Goal: Task Accomplishment & Management: Manage account settings

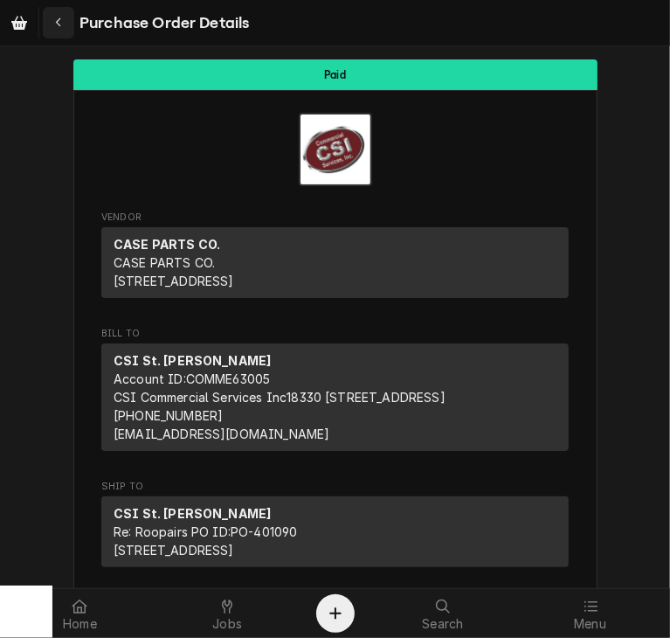
click at [58, 22] on icon "Navigate back" at bounding box center [59, 23] width 8 height 12
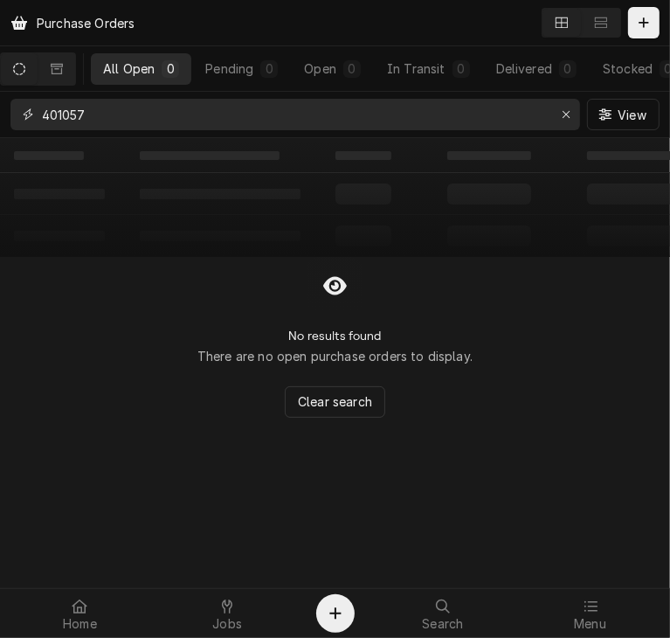
click at [97, 109] on input "401057" at bounding box center [294, 114] width 505 height 31
click at [63, 71] on icon "Dynamic Content Wrapper" at bounding box center [57, 69] width 12 height 12
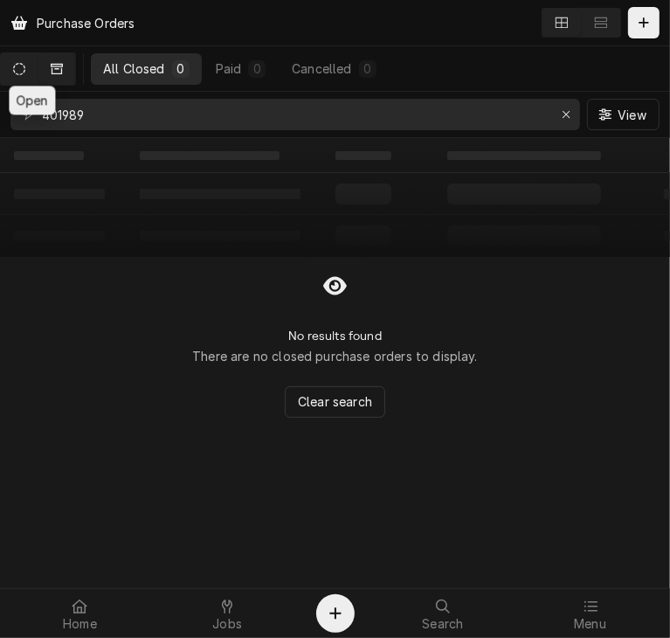
click at [25, 64] on icon "Dynamic Content Wrapper" at bounding box center [19, 69] width 12 height 12
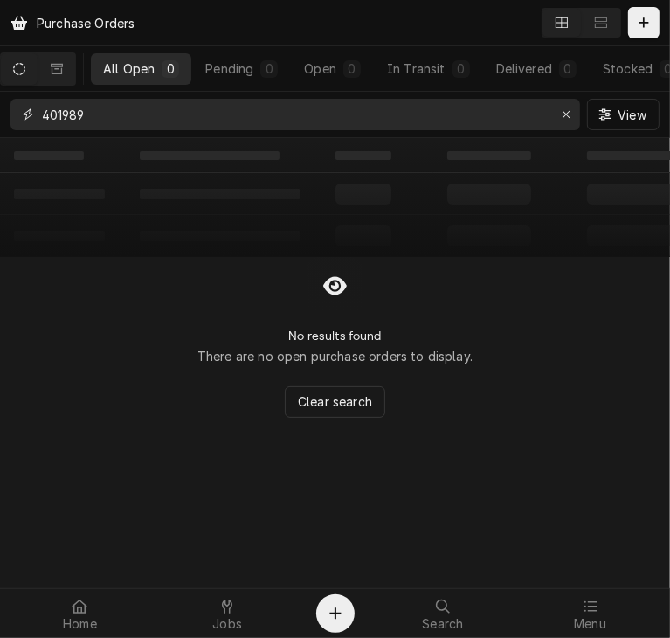
click at [134, 102] on input "401989" at bounding box center [294, 114] width 505 height 31
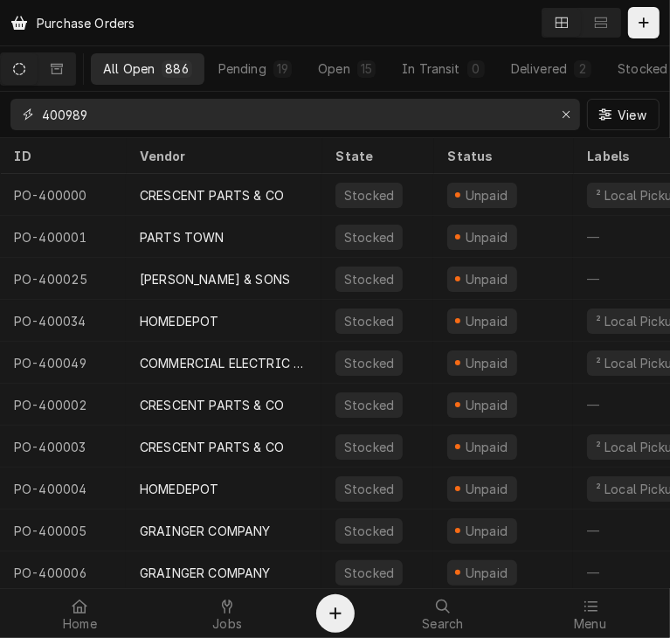
type input "400989"
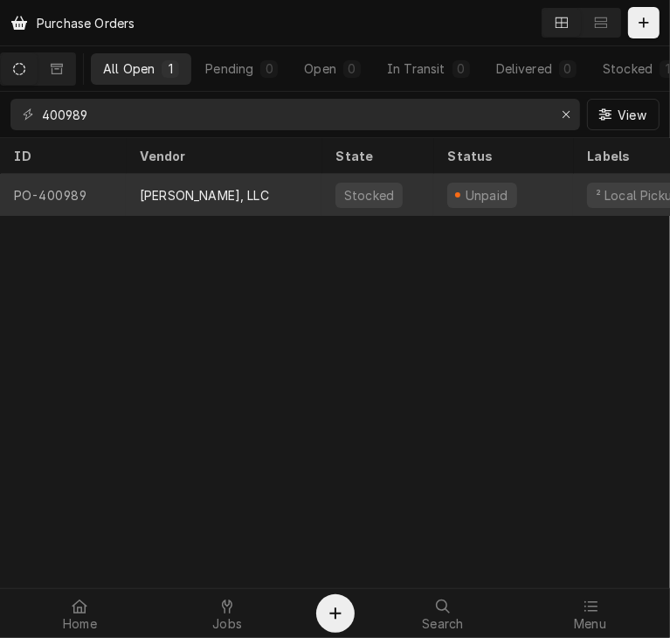
click at [182, 194] on div "DON STEVENS, LLC" at bounding box center [204, 195] width 129 height 18
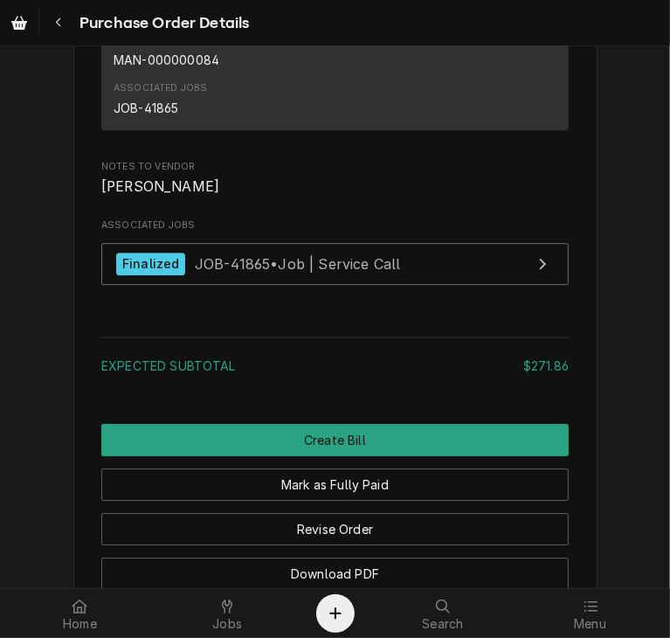
scroll to position [2601, 0]
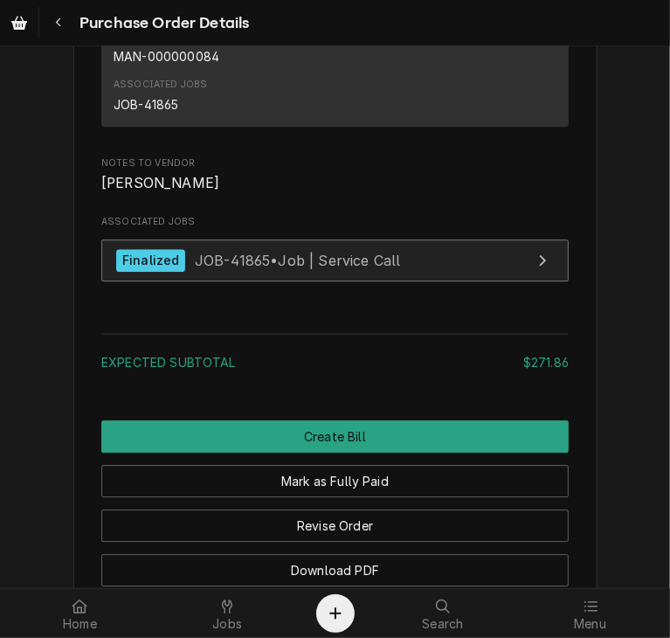
click at [245, 268] on span "JOB-41865 • Job | Service Call" at bounding box center [298, 259] width 206 height 17
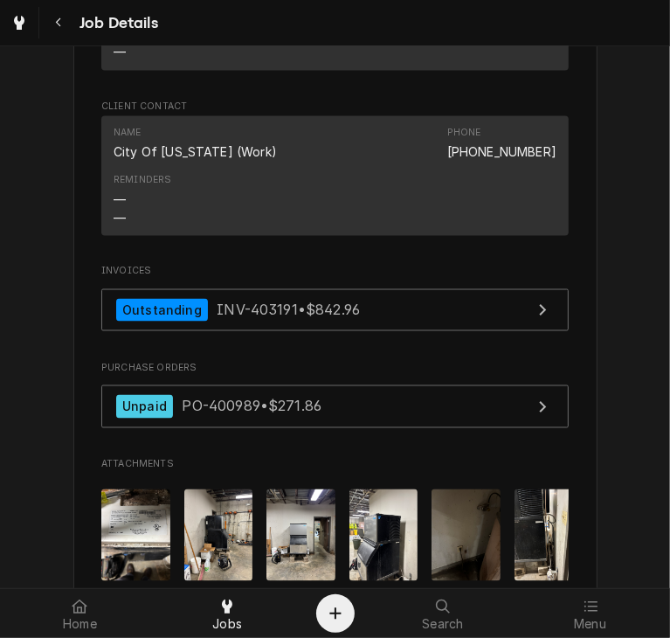
scroll to position [1453, 0]
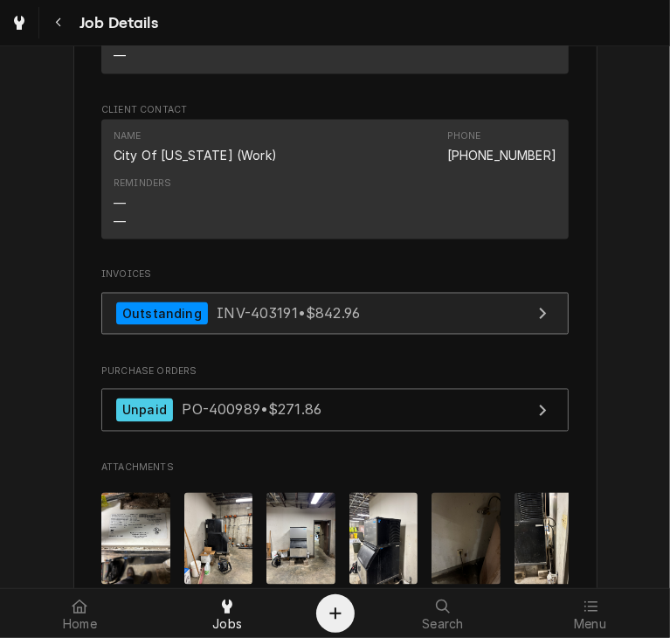
click at [276, 323] on span "INV-403191 • $842.96" at bounding box center [288, 313] width 143 height 17
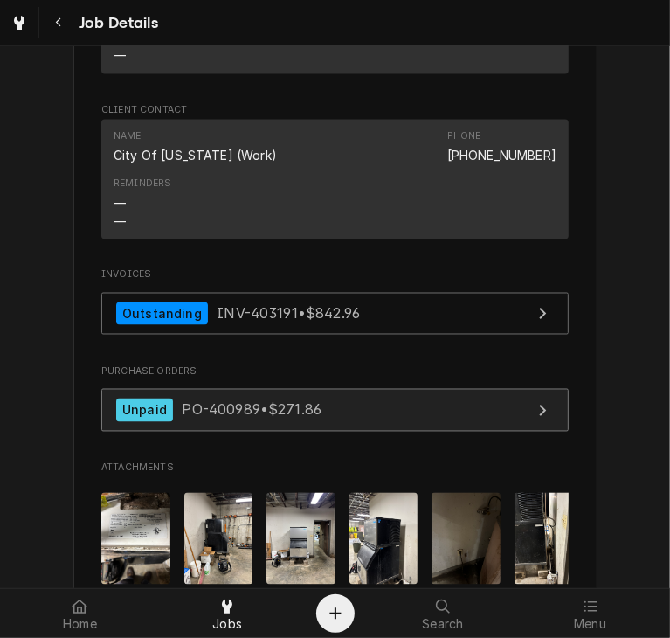
click at [227, 419] on span "PO-400989 • $271.86" at bounding box center [252, 409] width 140 height 17
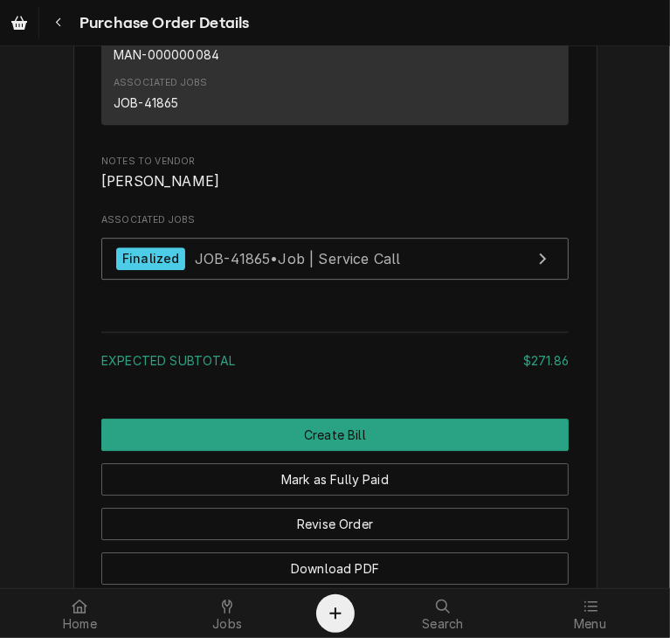
scroll to position [2612, 0]
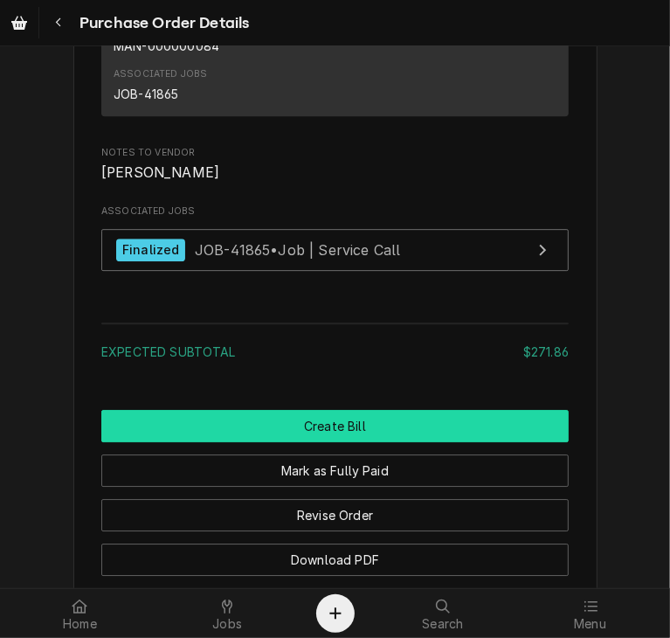
click at [374, 442] on button "Create Bill" at bounding box center [335, 426] width 468 height 32
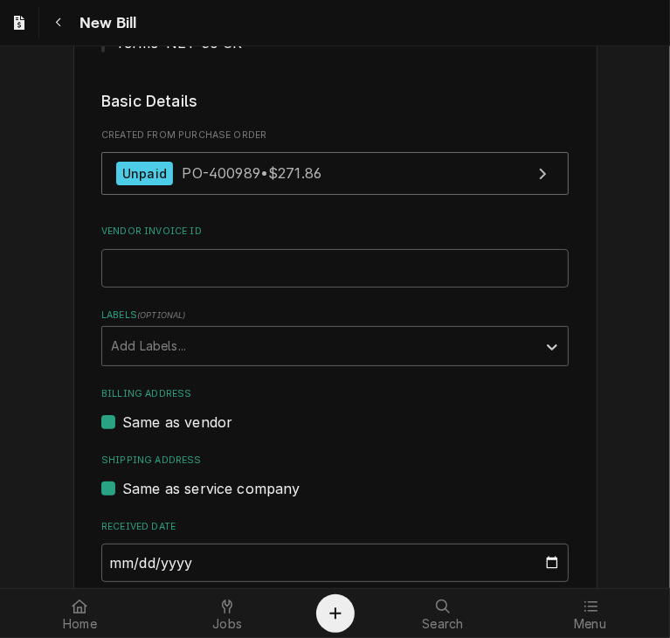
scroll to position [332, 0]
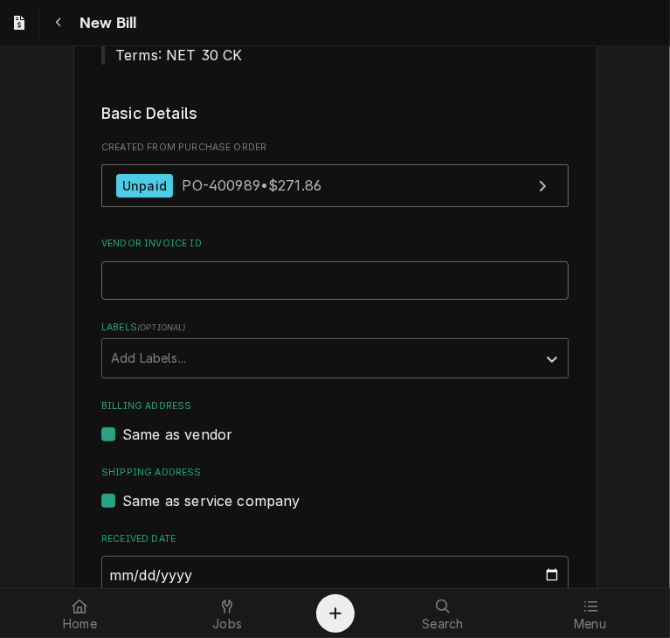
click at [277, 277] on input "Vendor Invoice ID" at bounding box center [335, 280] width 468 height 38
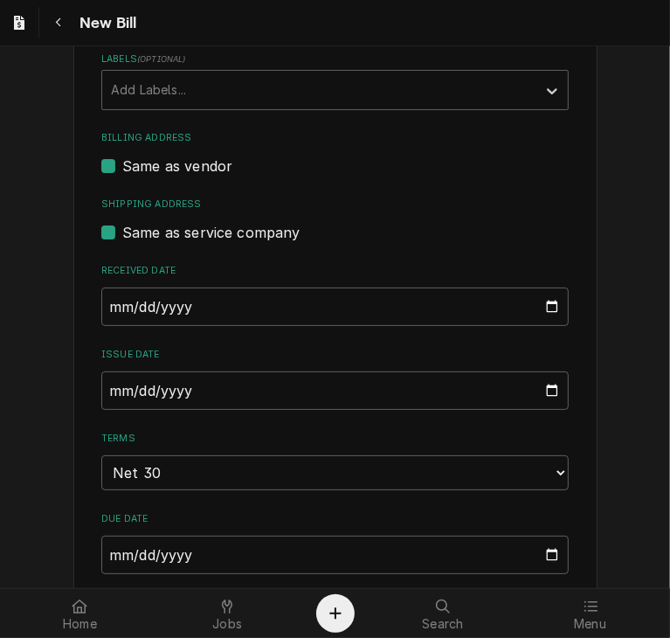
scroll to position [605, 0]
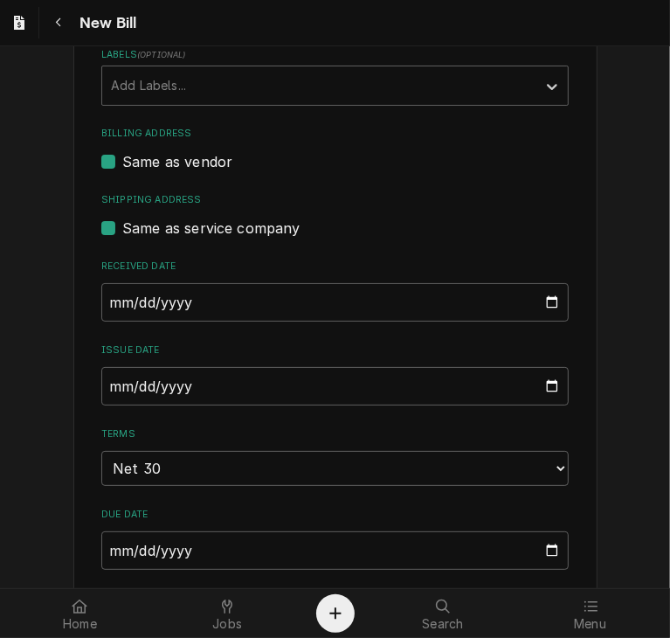
type input "535749"
click at [101, 383] on input "2025-09-27" at bounding box center [335, 386] width 468 height 38
type input "2025-08-12"
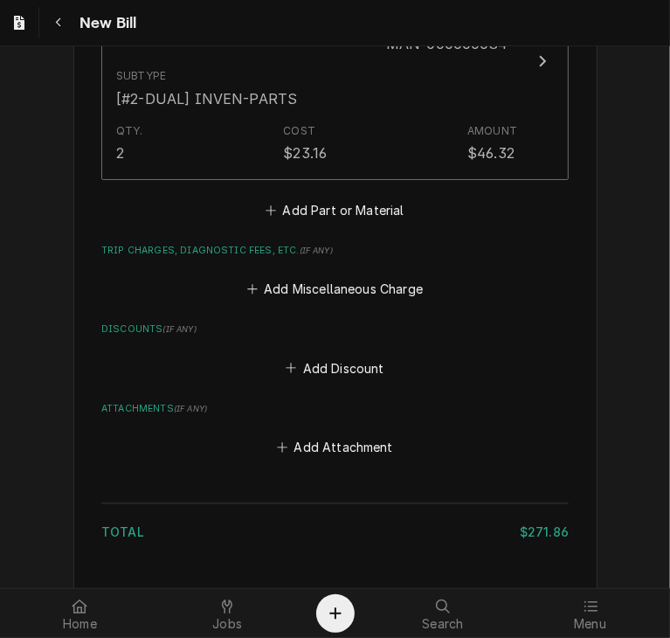
scroll to position [2257, 0]
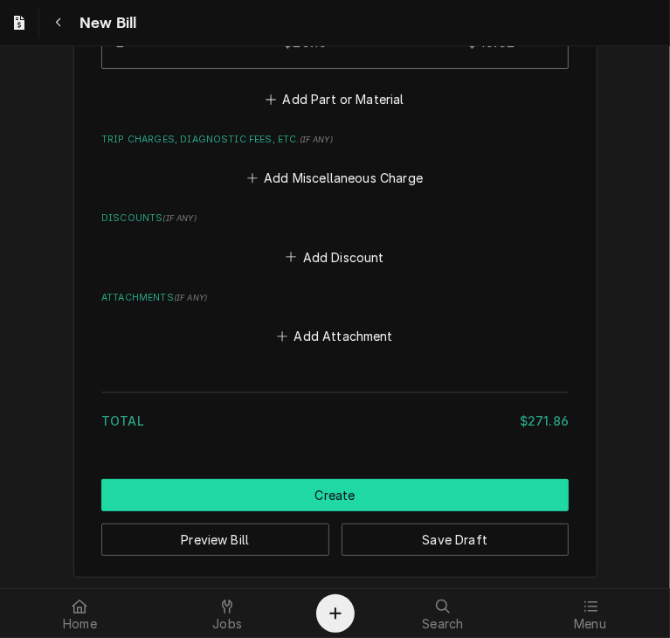
click at [426, 494] on button "Create" at bounding box center [335, 495] width 468 height 32
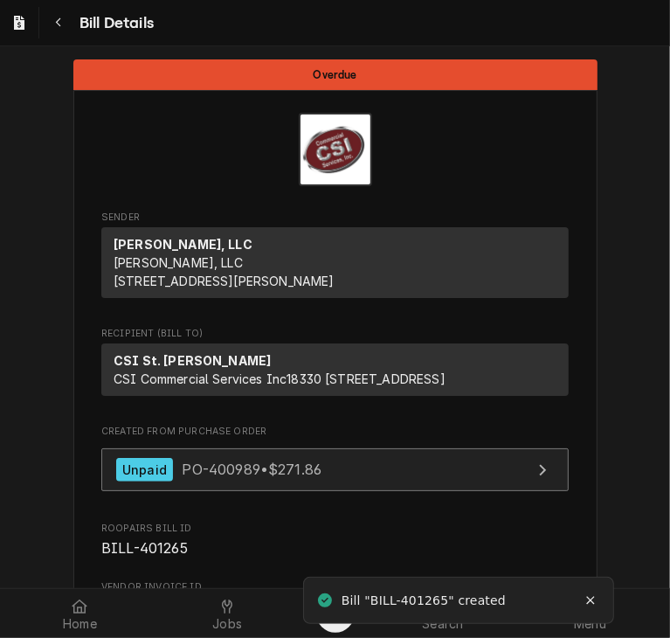
click at [161, 482] on div "Unpaid" at bounding box center [144, 470] width 57 height 24
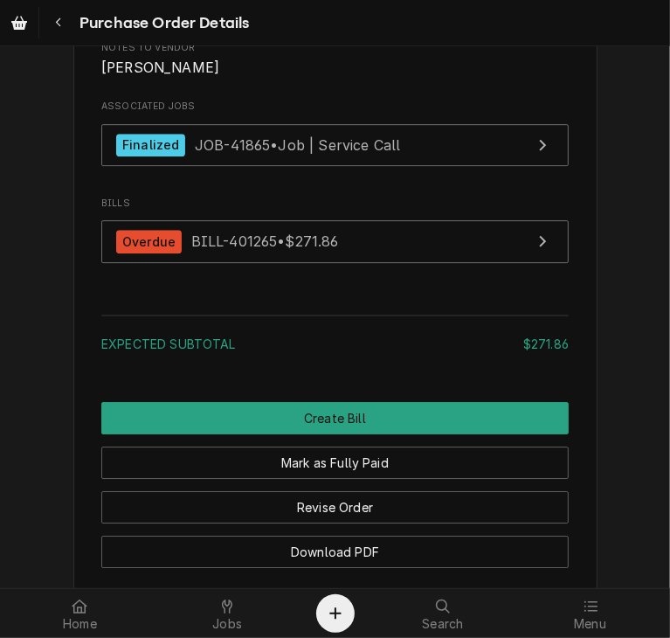
scroll to position [2722, 0]
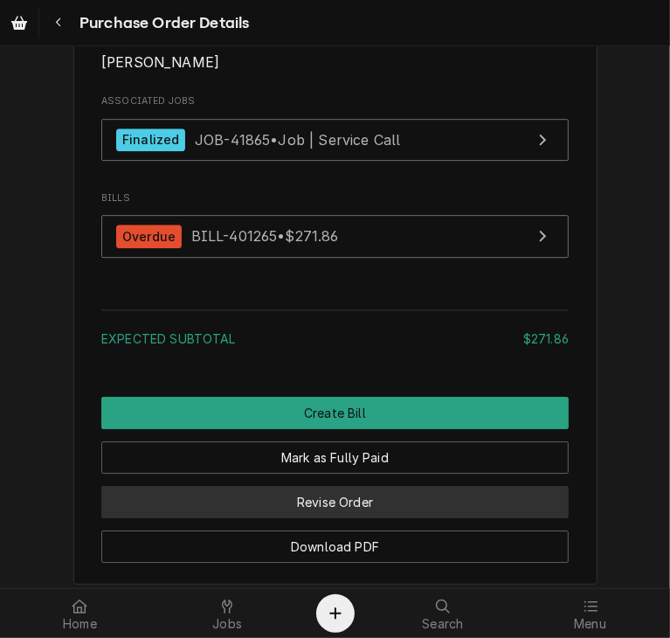
click at [348, 518] on button "Revise Order" at bounding box center [335, 502] width 468 height 32
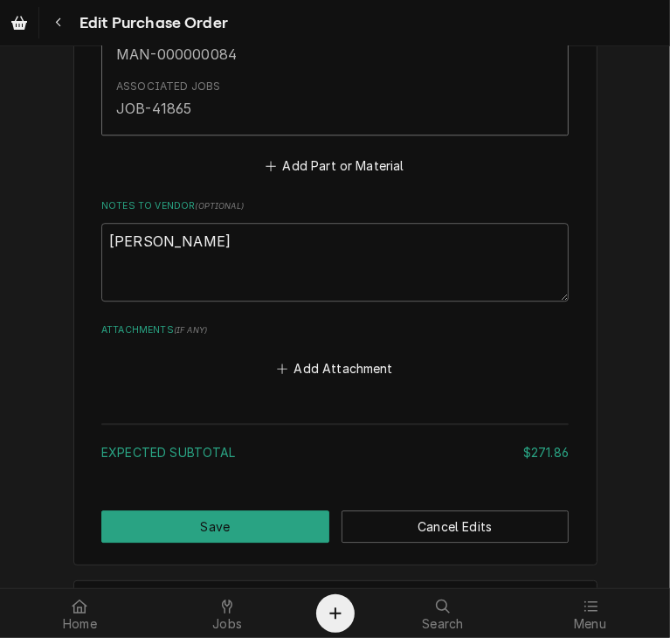
scroll to position [2534, 0]
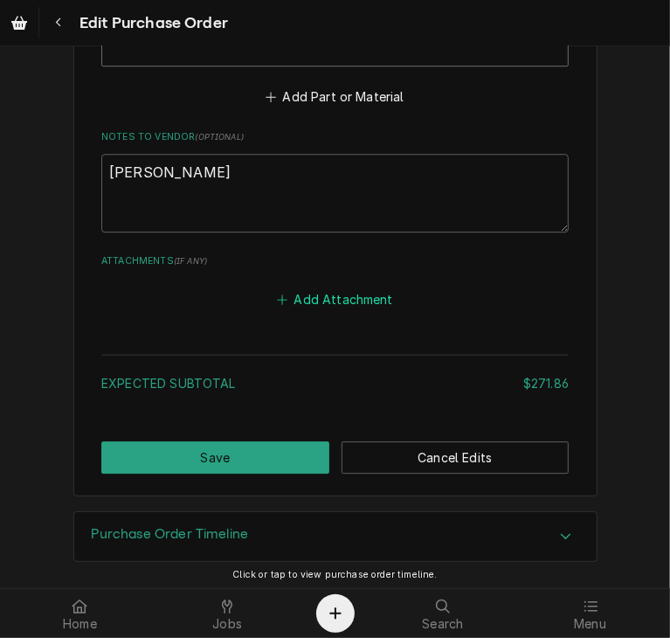
click at [329, 288] on button "Add Attachment" at bounding box center [335, 299] width 122 height 24
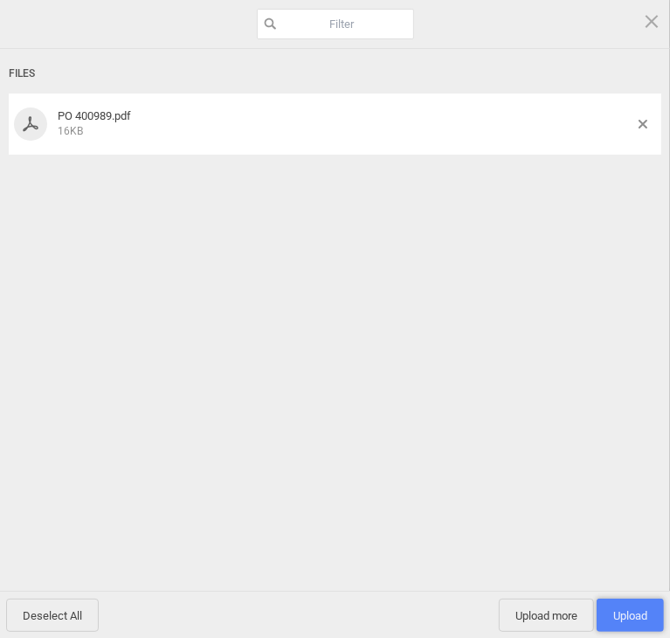
click at [615, 623] on span "Upload 1" at bounding box center [630, 615] width 67 height 33
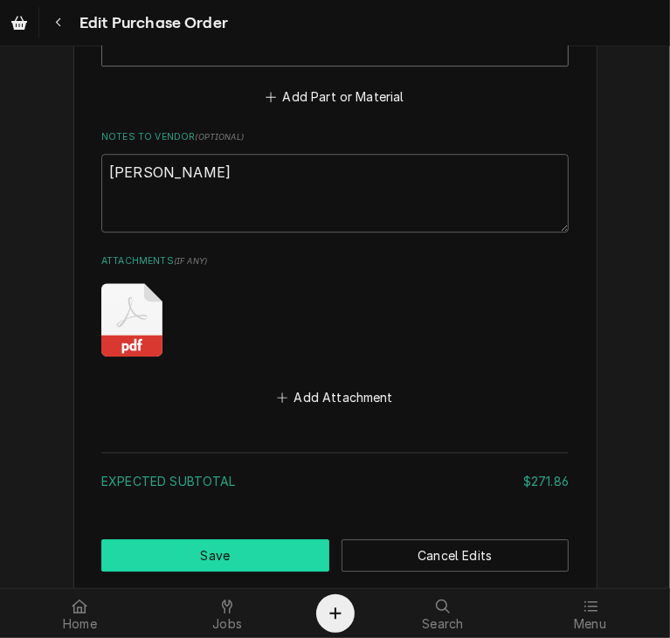
click at [272, 563] on button "Save" at bounding box center [215, 555] width 228 height 32
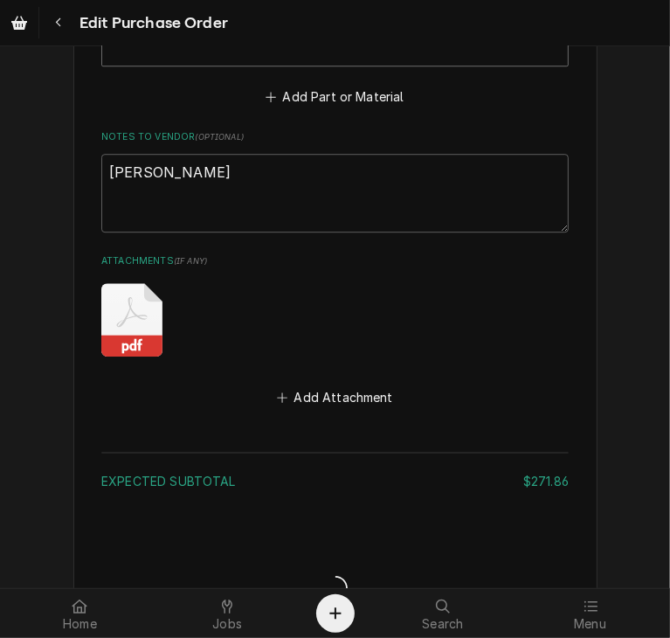
type textarea "x"
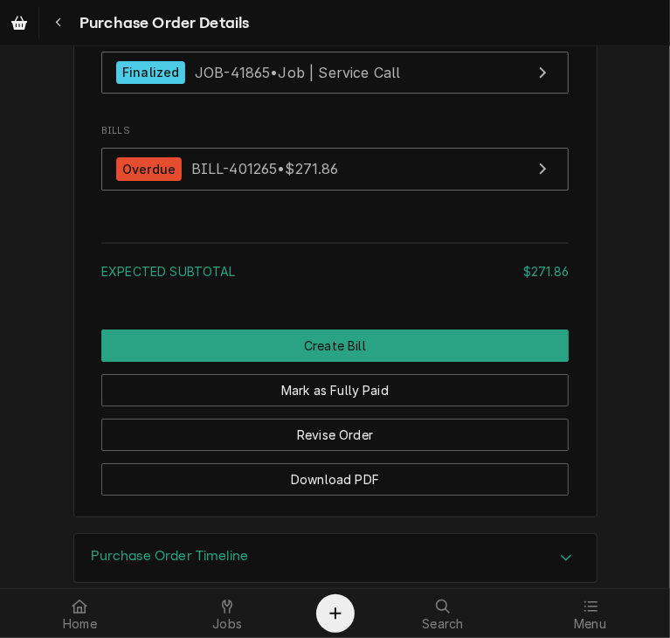
scroll to position [2947, 0]
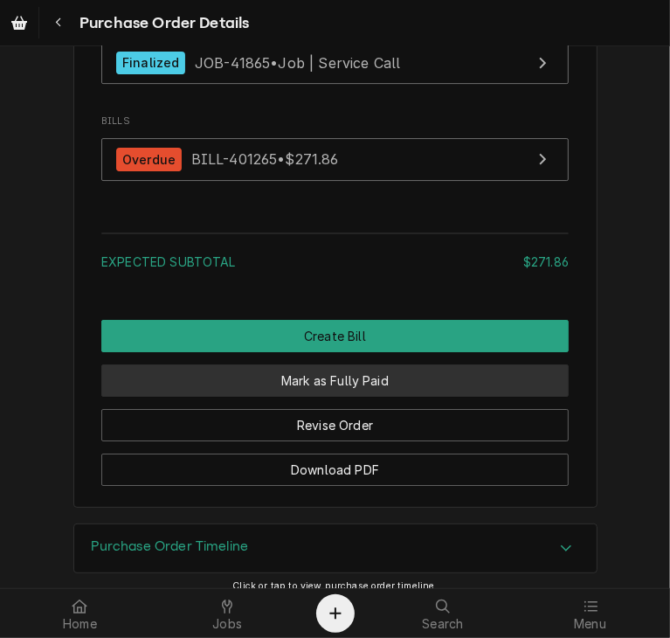
click at [395, 397] on button "Mark as Fully Paid" at bounding box center [335, 380] width 468 height 32
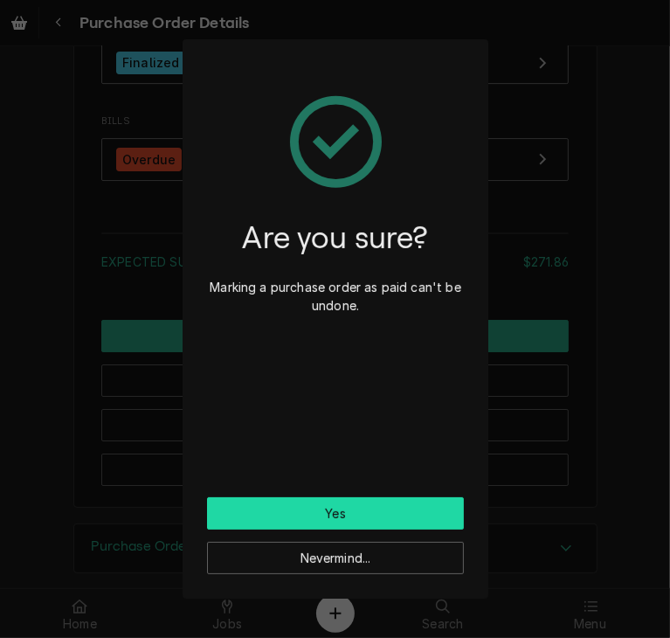
click at [379, 508] on button "Yes" at bounding box center [335, 513] width 257 height 32
